Goal: Share content

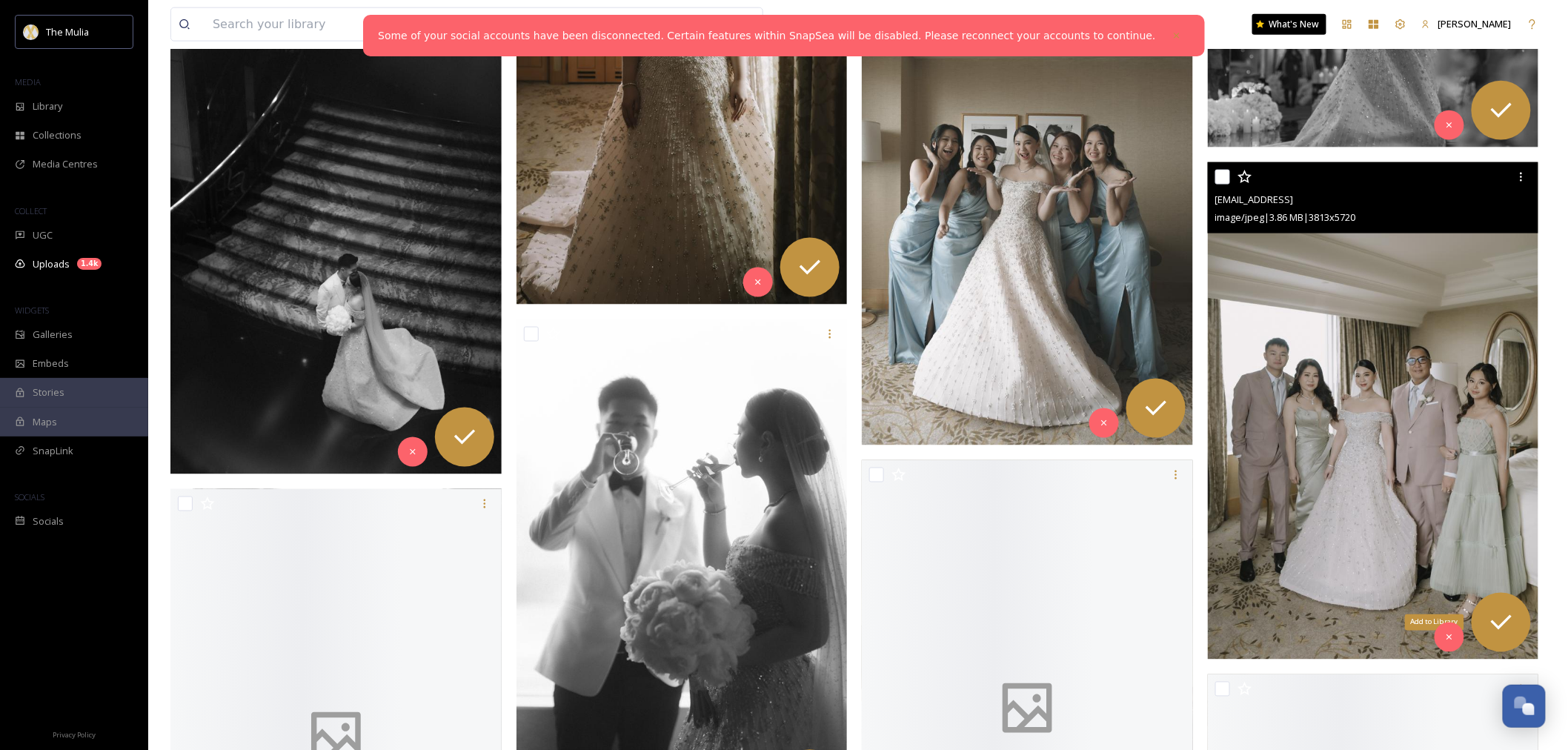
scroll to position [3376, 0]
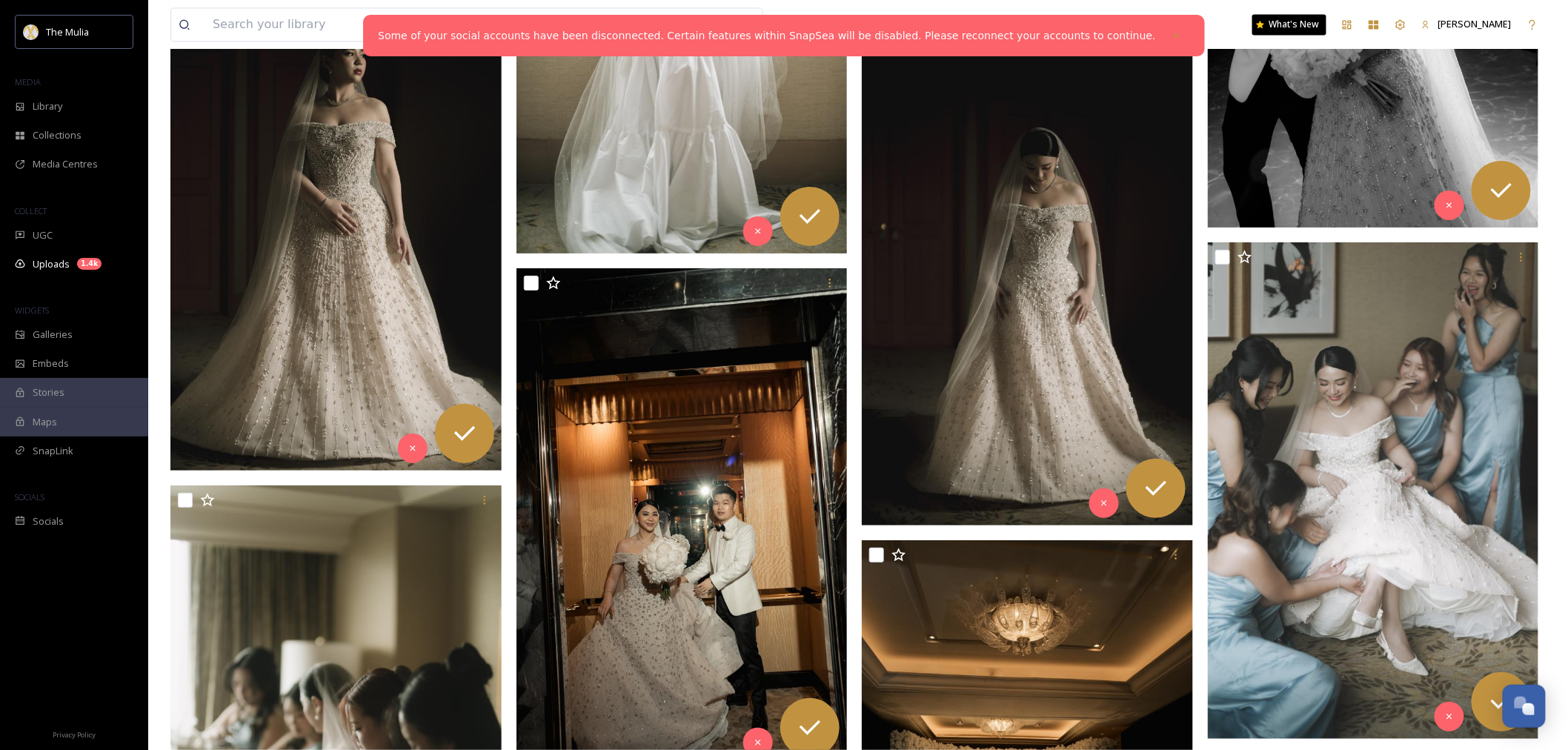
scroll to position [6754, 0]
